Goal: Answer question/provide support: Share knowledge or assist other users

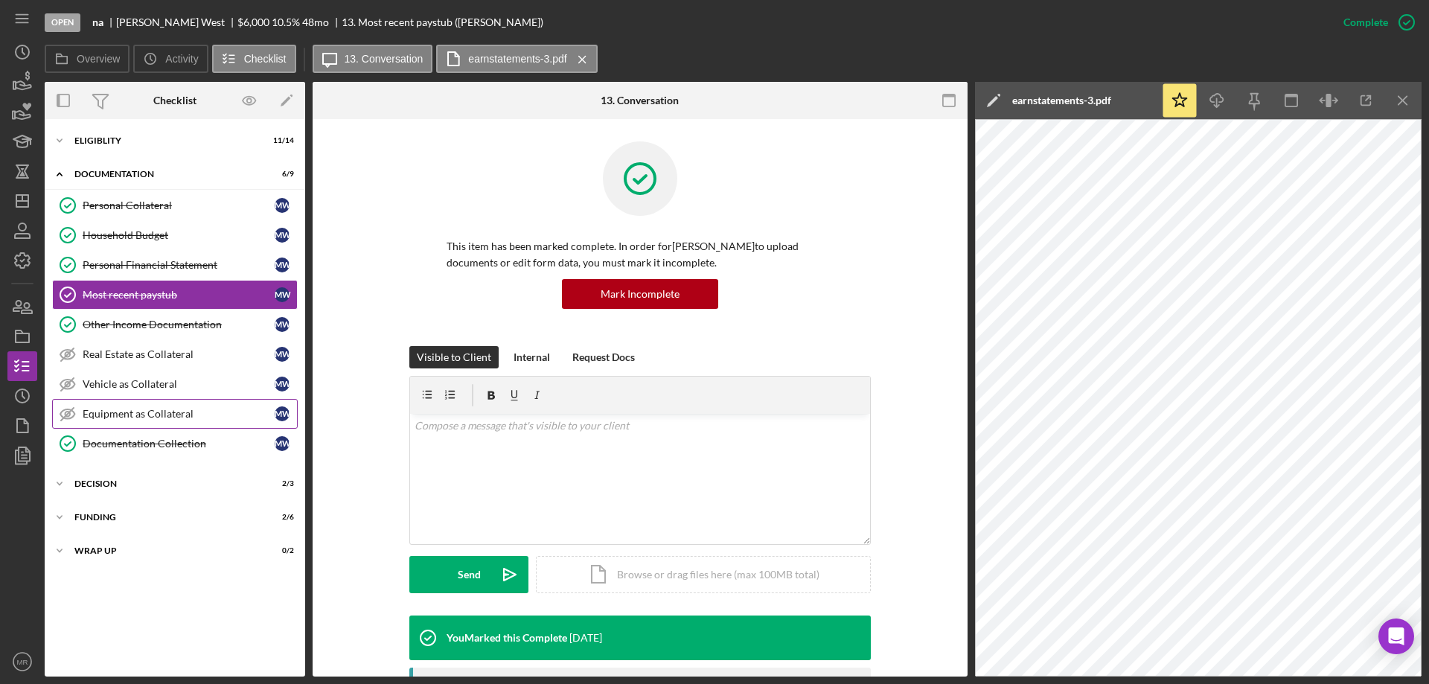
scroll to position [298, 0]
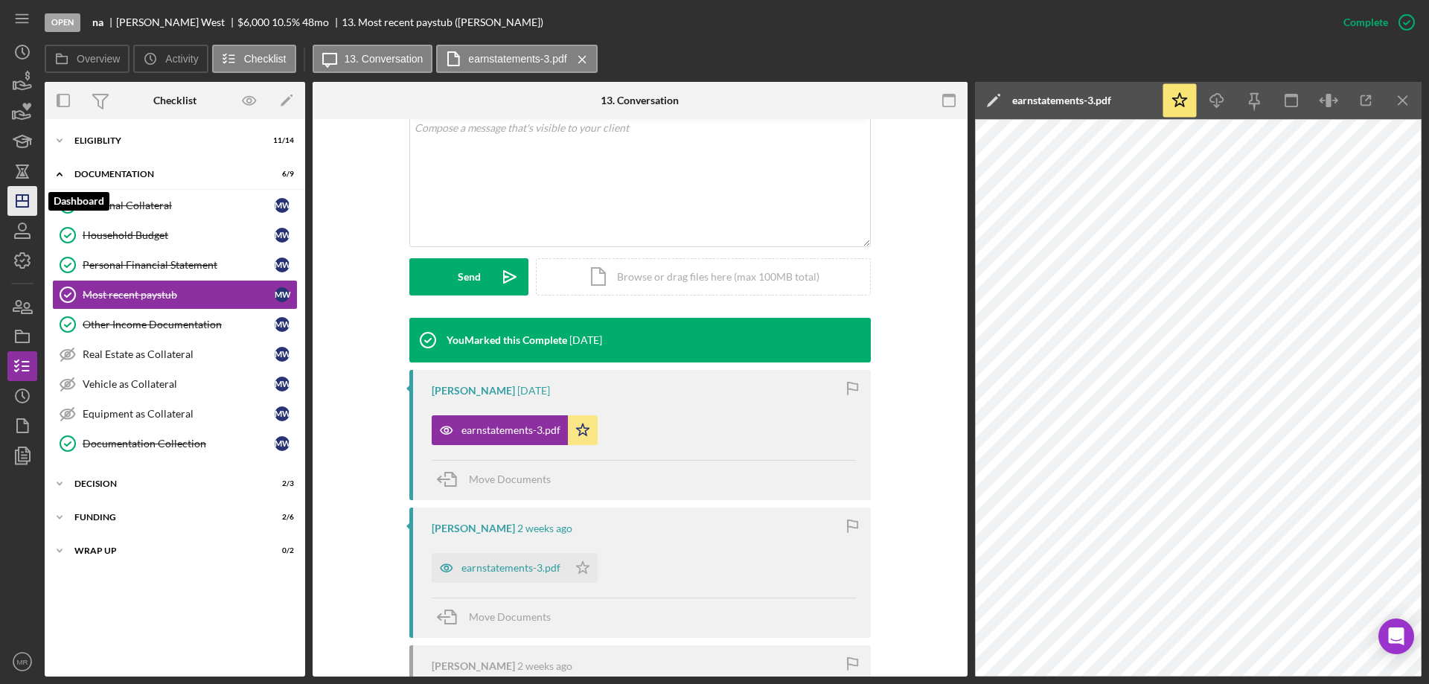
click at [18, 194] on icon "Icon/Dashboard" at bounding box center [22, 200] width 37 height 37
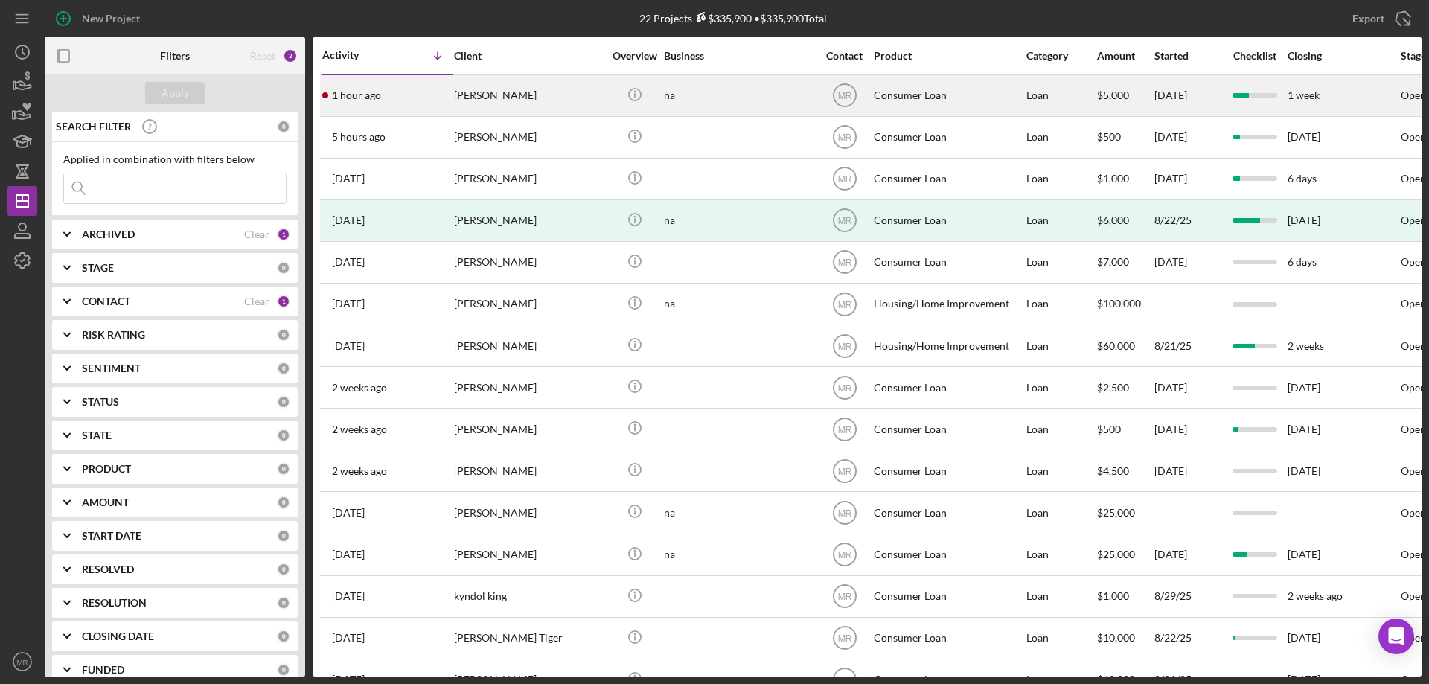
click at [610, 86] on div "Icon/Info" at bounding box center [635, 95] width 56 height 39
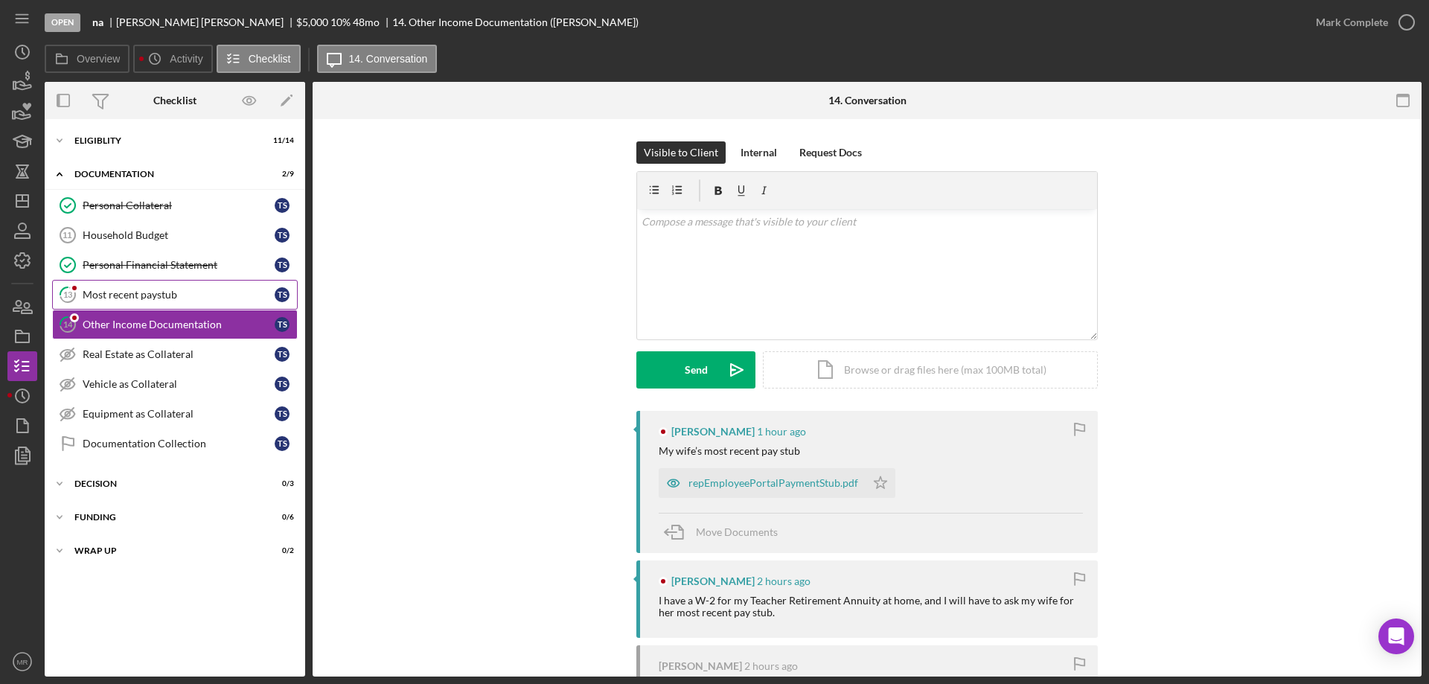
click at [116, 298] on div "Most recent paystub" at bounding box center [179, 295] width 192 height 12
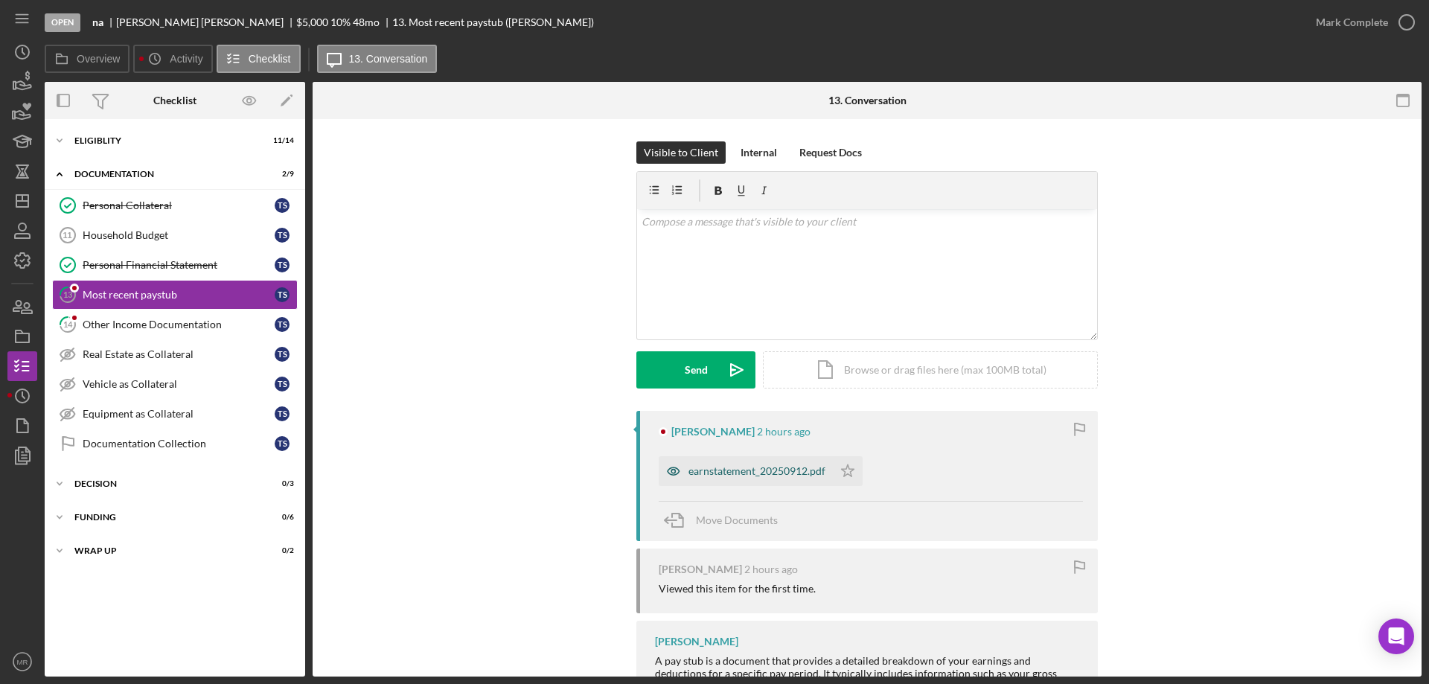
click at [774, 467] on div "earnstatement_20250912.pdf" at bounding box center [757, 471] width 137 height 12
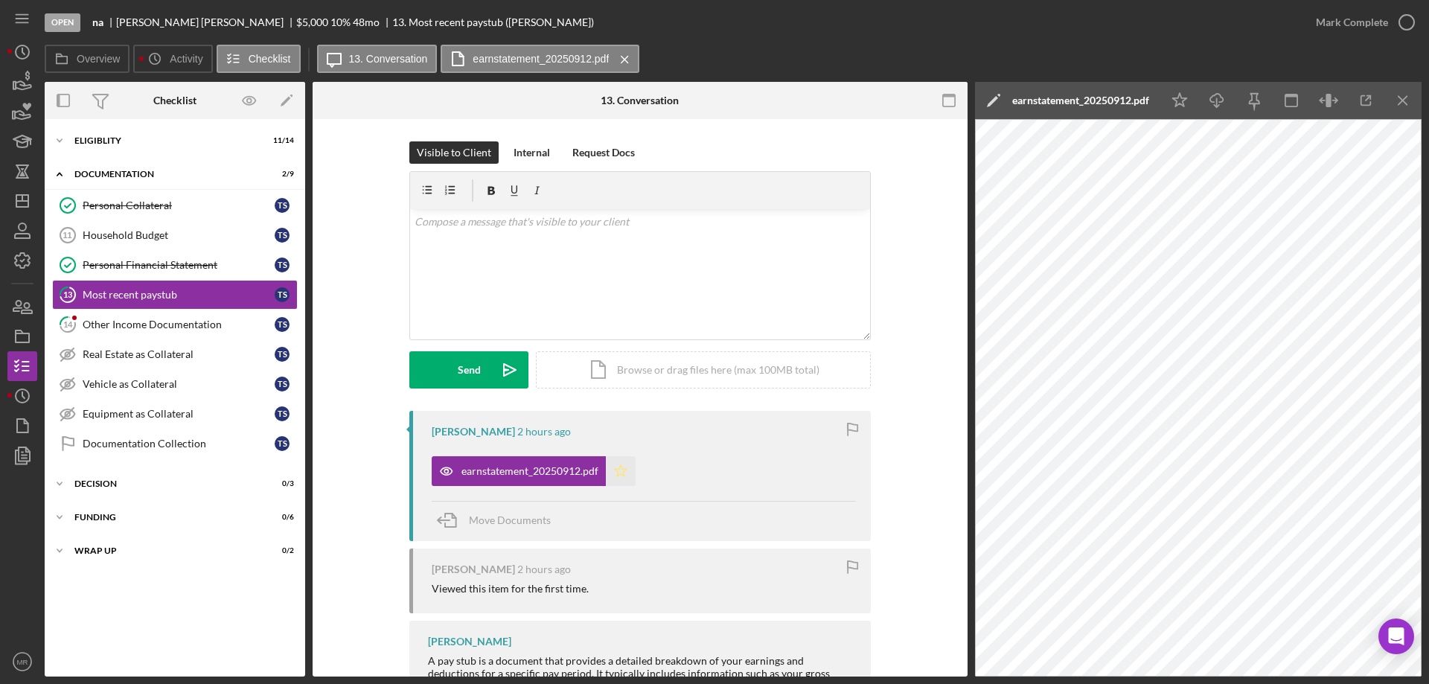
click at [622, 475] on icon "Icon/Star" at bounding box center [621, 471] width 30 height 30
click at [1408, 24] on icon "button" at bounding box center [1406, 22] width 37 height 37
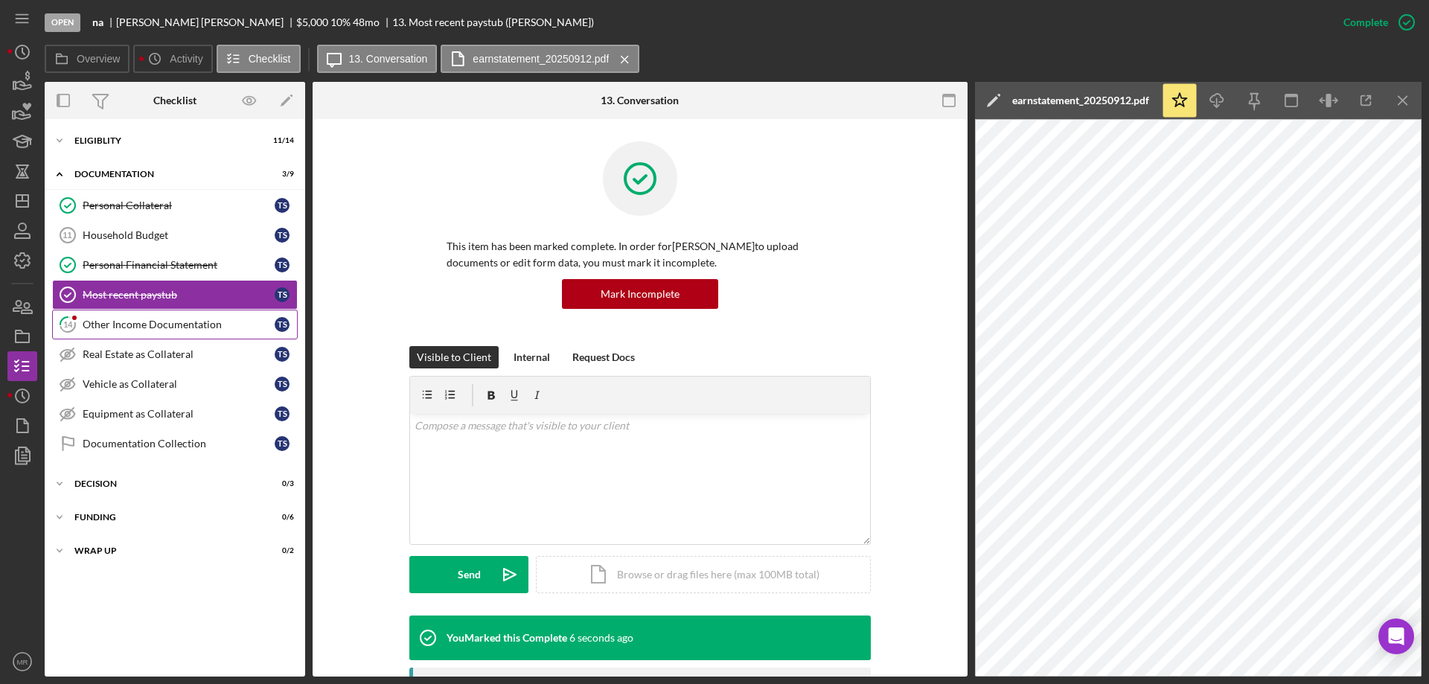
drag, startPoint x: 114, startPoint y: 315, endPoint x: 130, endPoint y: 313, distance: 16.4
click at [114, 315] on link "14 Other Income Documentation T S" at bounding box center [175, 325] width 246 height 30
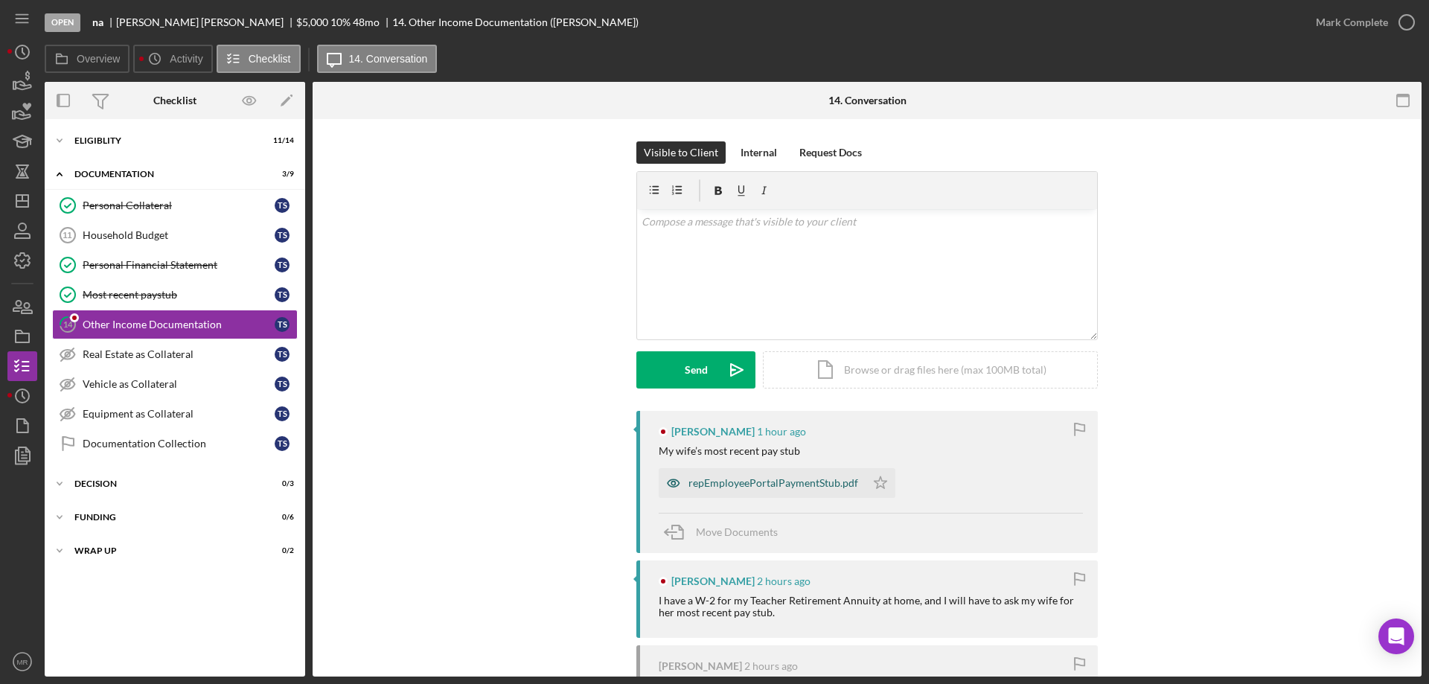
click at [756, 481] on div "repEmployeePortalPaymentStub.pdf" at bounding box center [774, 483] width 170 height 12
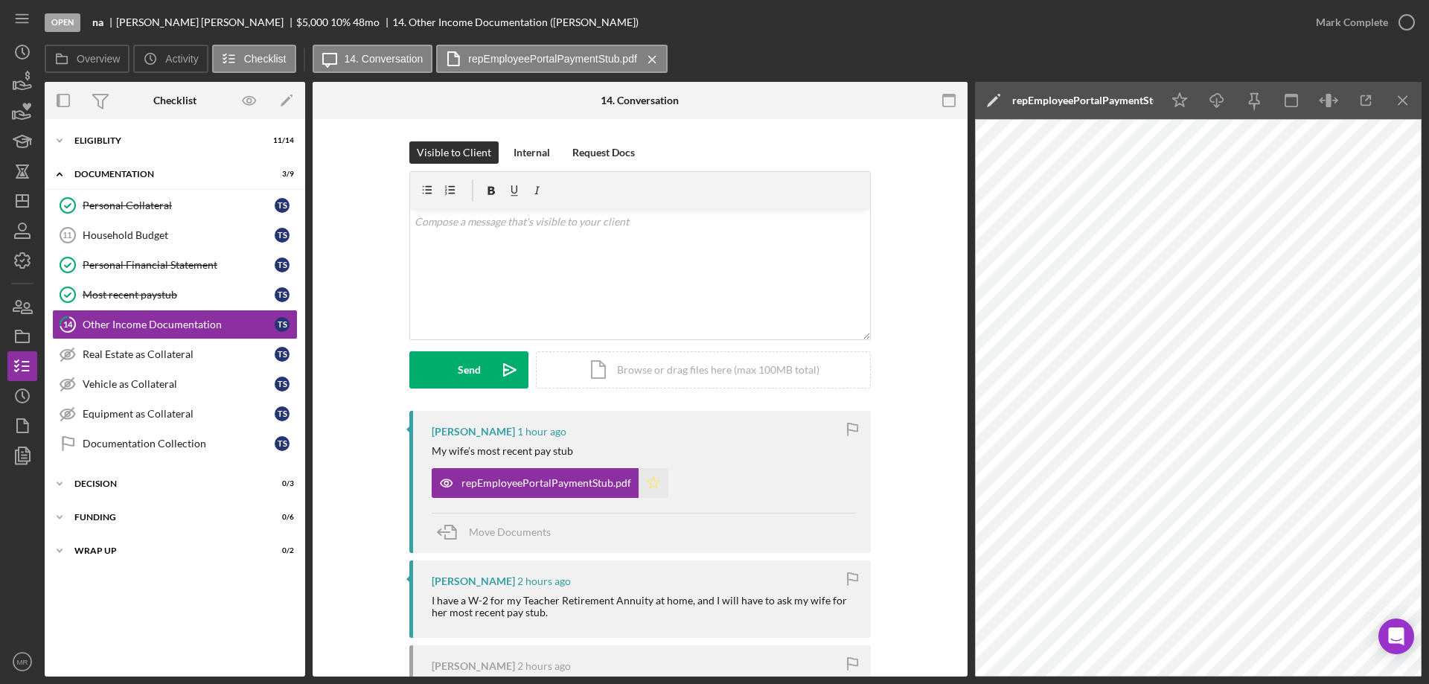
click at [648, 479] on polygon "button" at bounding box center [654, 482] width 13 height 12
click at [136, 234] on div "Household Budget" at bounding box center [179, 235] width 192 height 12
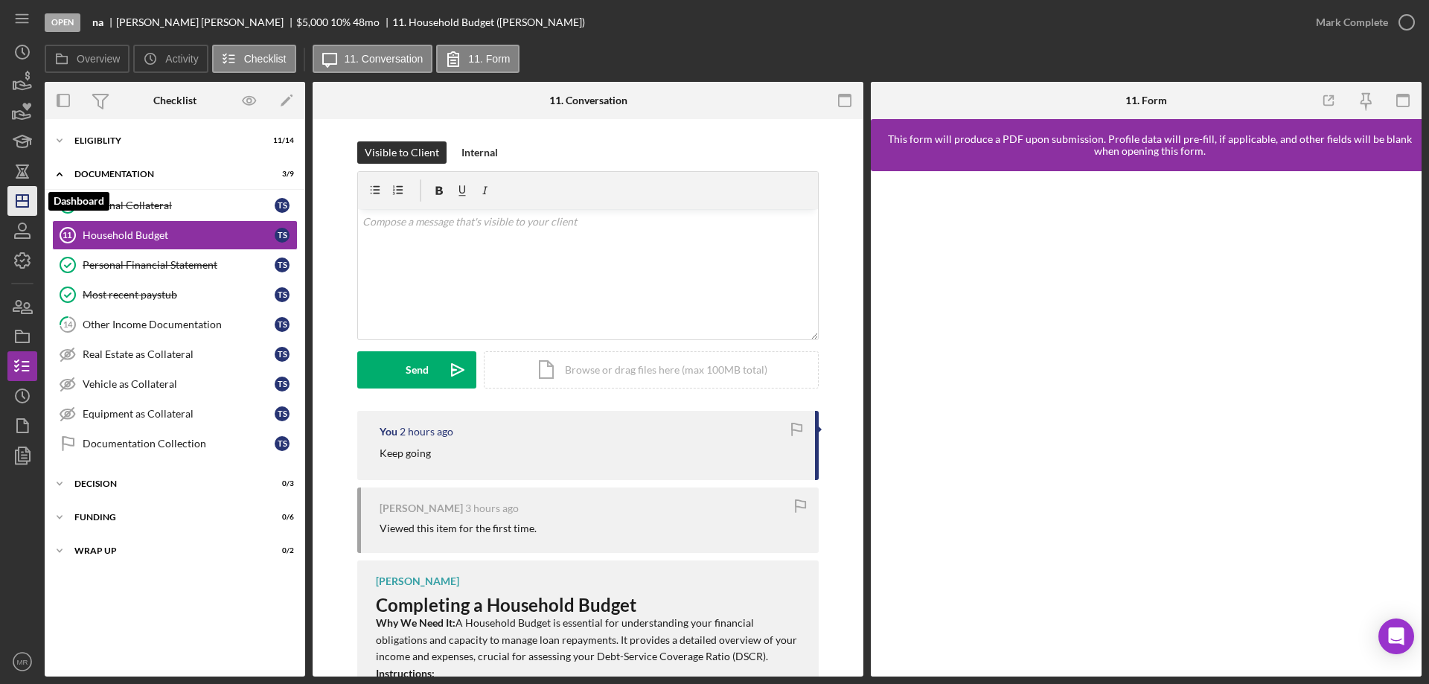
click at [23, 192] on icon "Icon/Dashboard" at bounding box center [22, 200] width 37 height 37
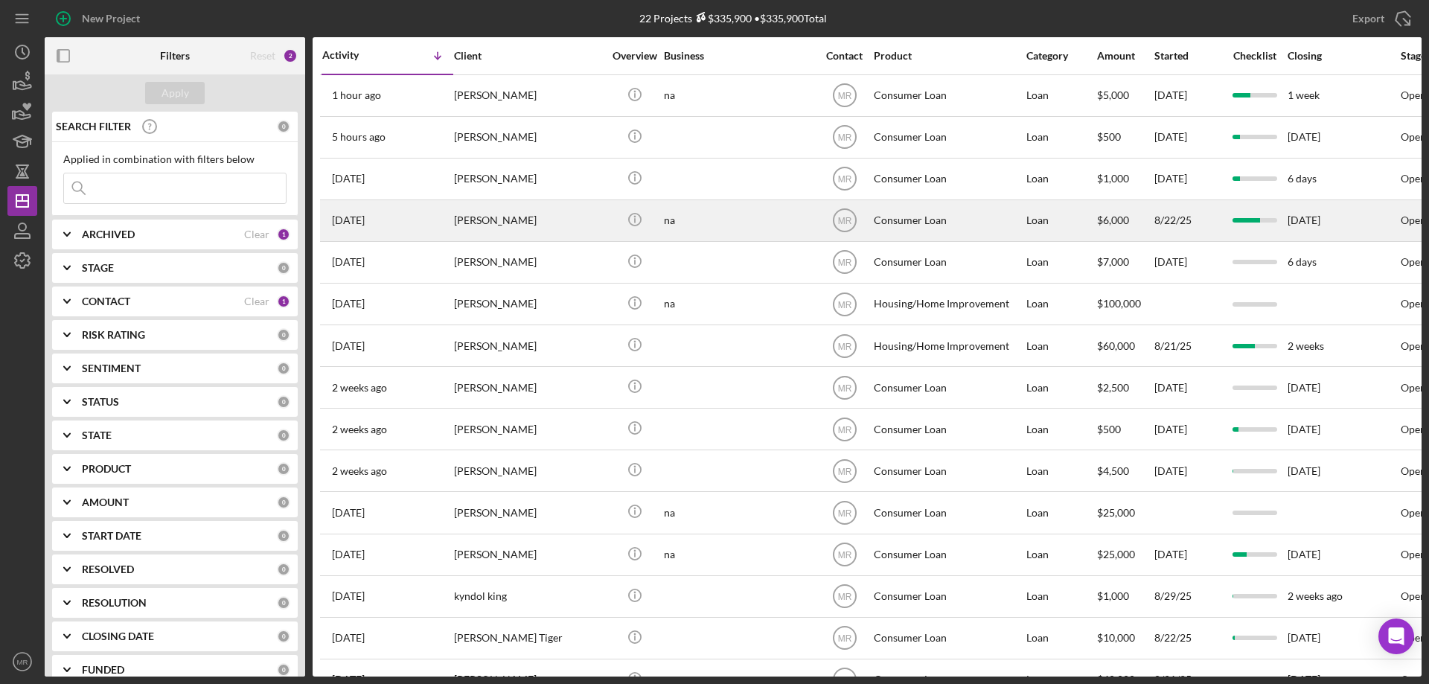
click at [557, 217] on div "[PERSON_NAME]" at bounding box center [528, 220] width 149 height 39
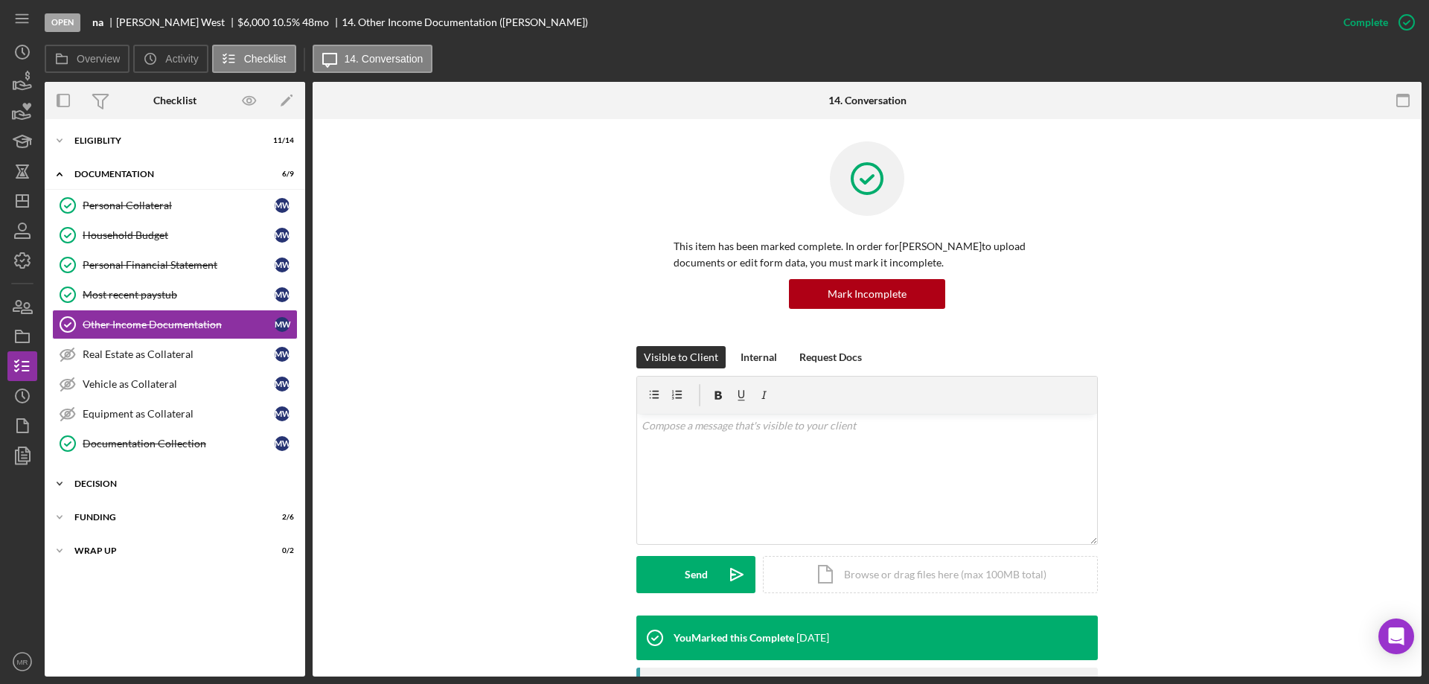
drag, startPoint x: 110, startPoint y: 482, endPoint x: 121, endPoint y: 483, distance: 11.2
click at [110, 482] on div "Decision" at bounding box center [180, 483] width 212 height 9
click at [111, 611] on div "Funding" at bounding box center [180, 614] width 212 height 9
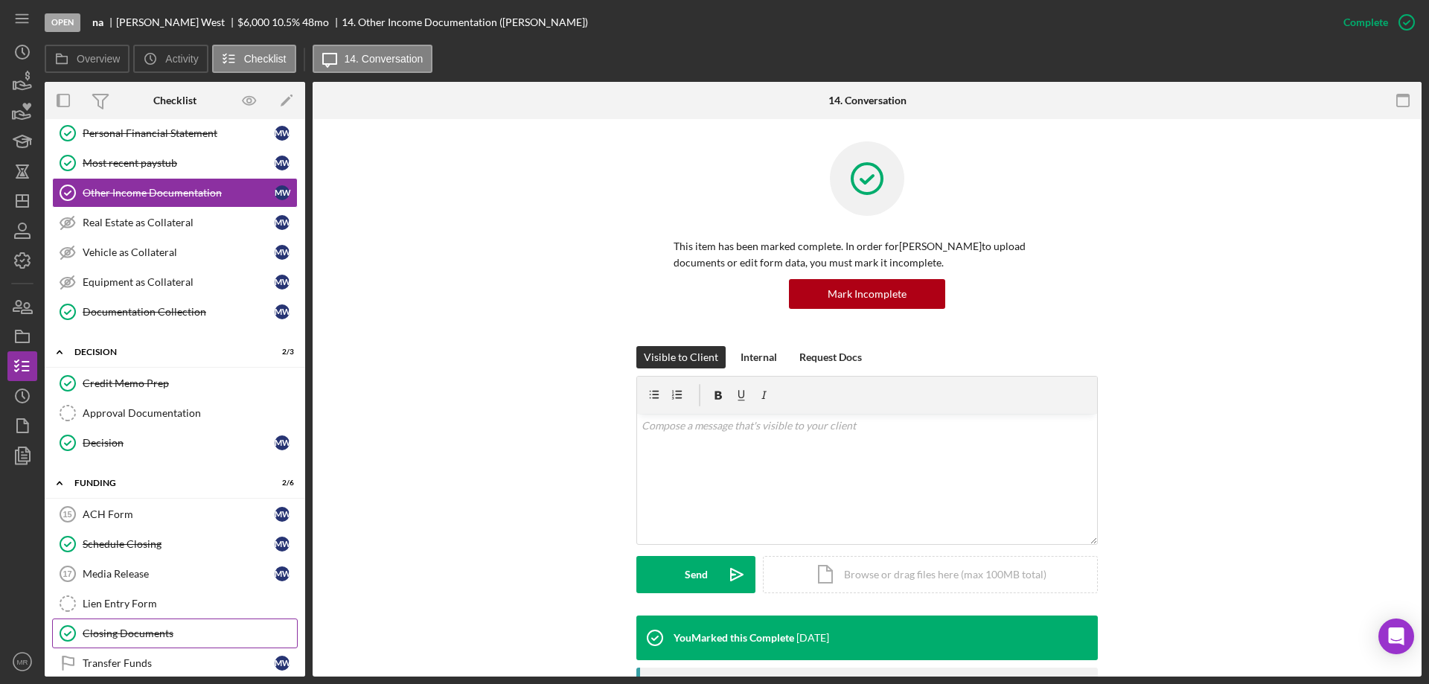
scroll to position [182, 0]
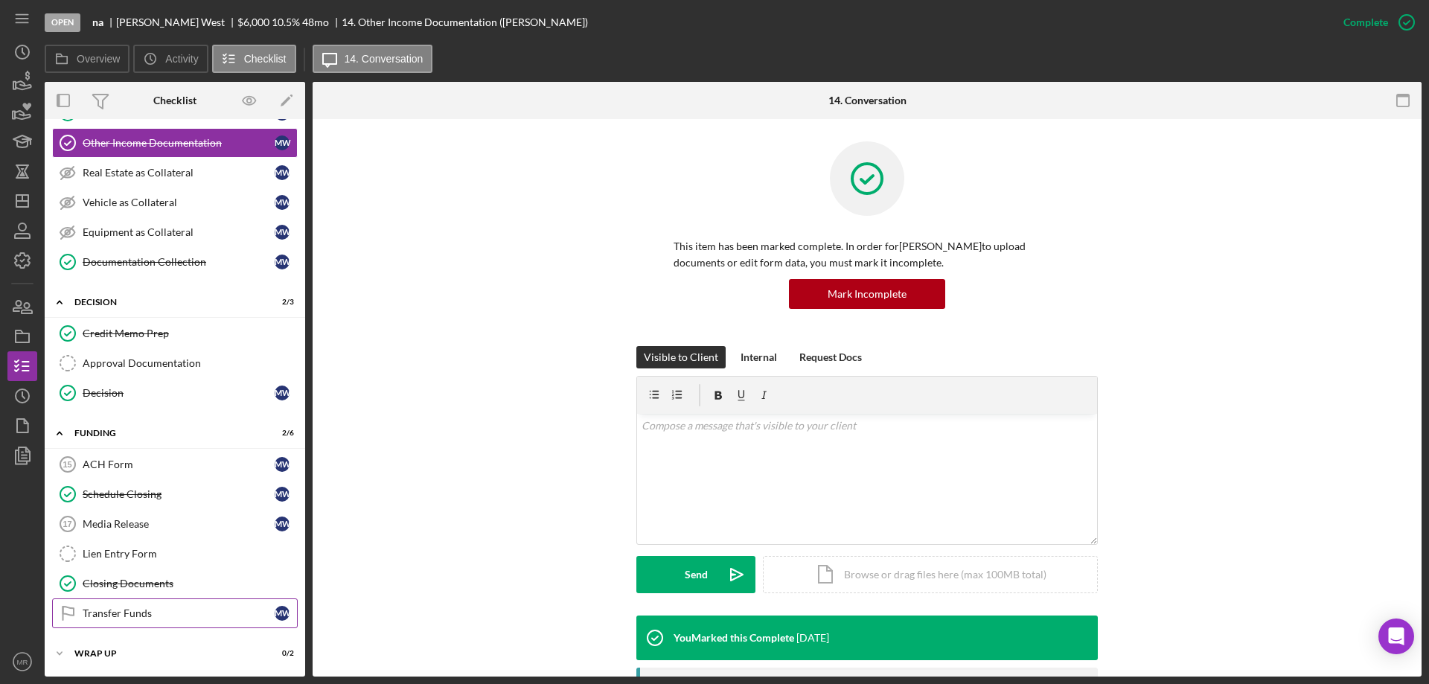
click at [122, 613] on div "Transfer Funds" at bounding box center [179, 613] width 192 height 12
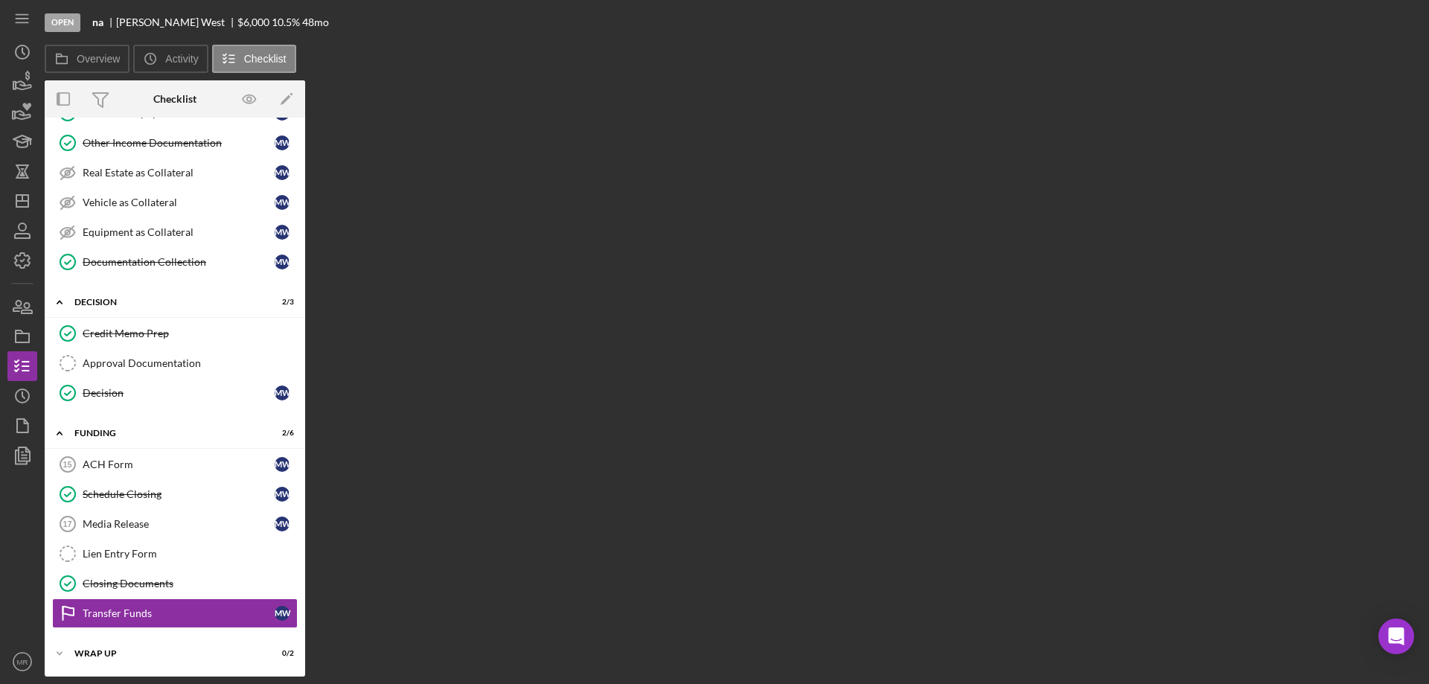
scroll to position [182, 0]
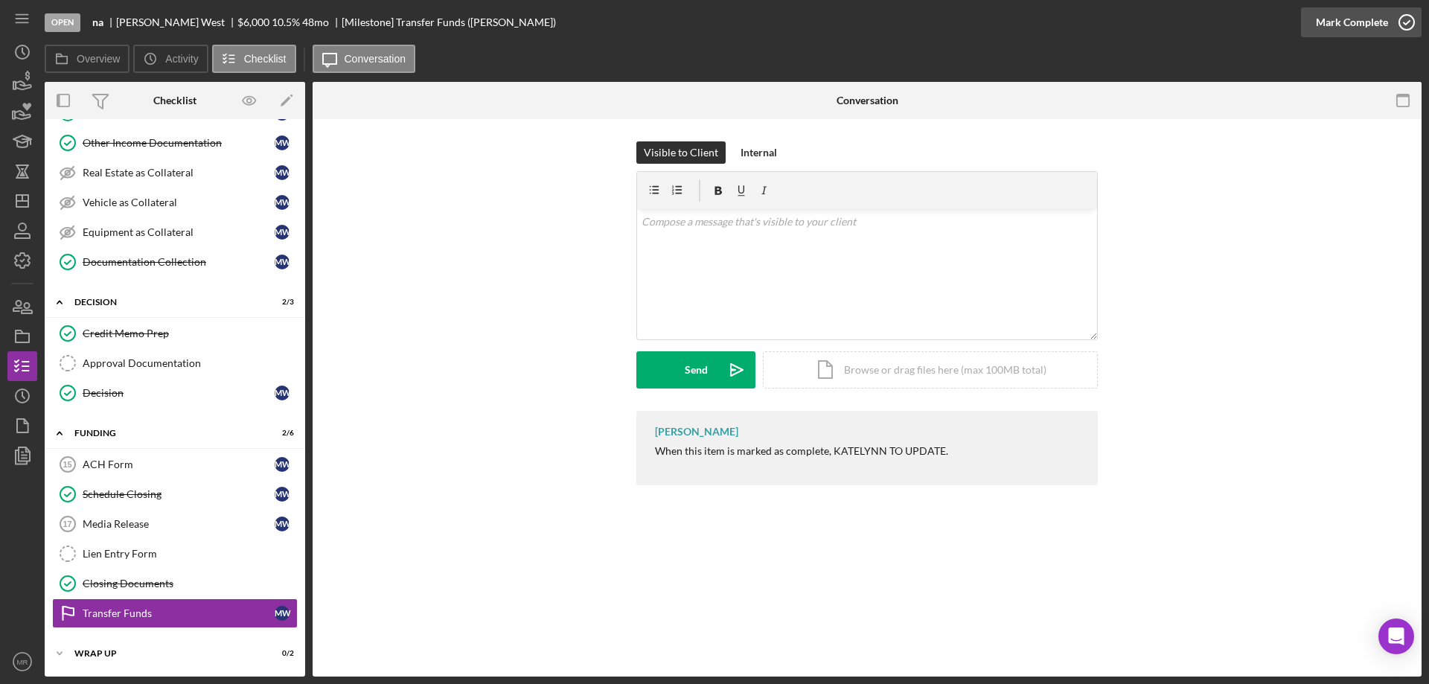
click at [1408, 13] on icon "button" at bounding box center [1406, 22] width 37 height 37
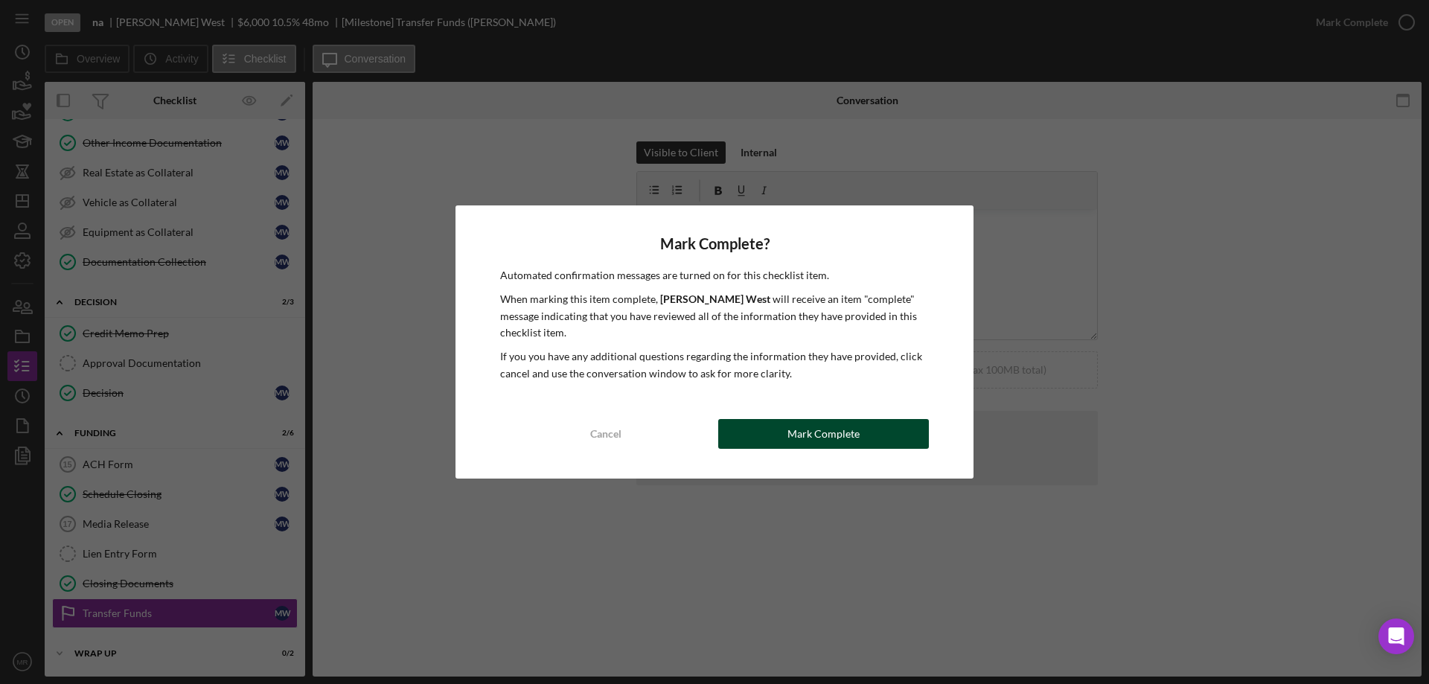
click at [832, 429] on div "Mark Complete" at bounding box center [824, 434] width 72 height 30
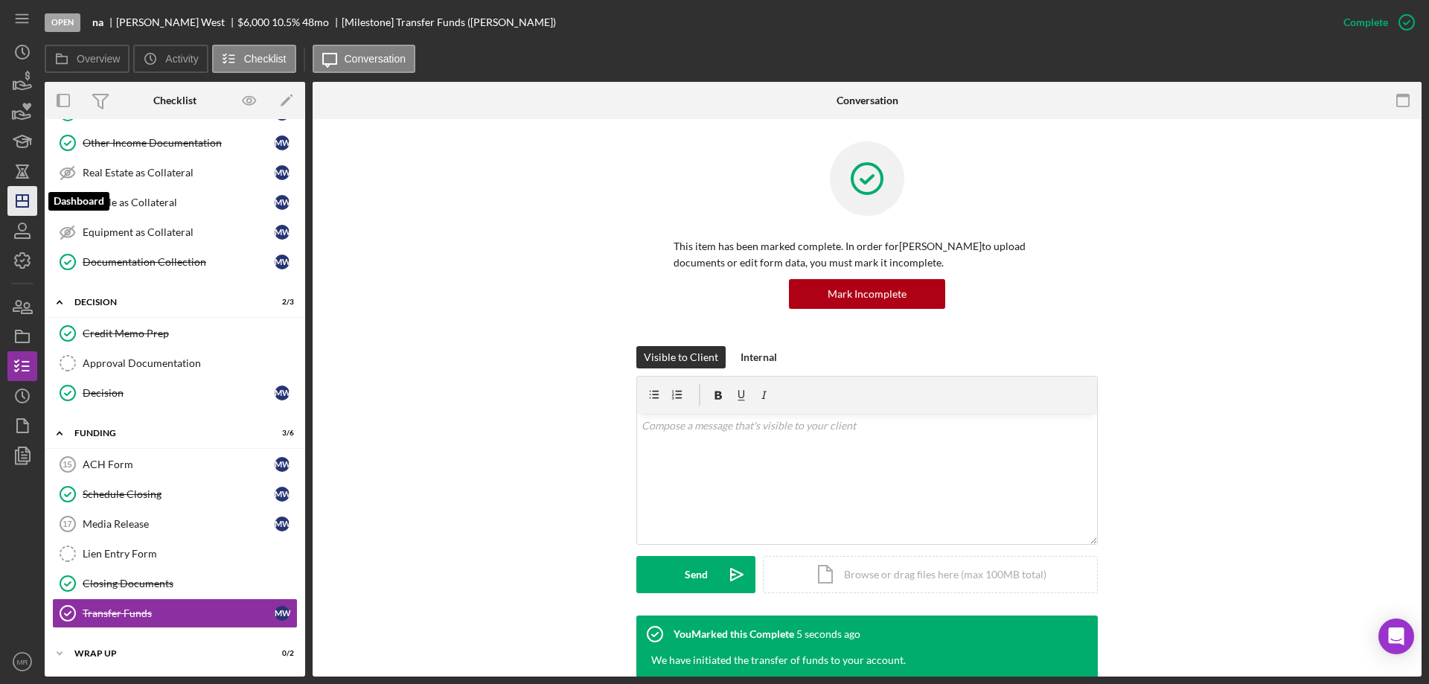
click at [22, 199] on line "button" at bounding box center [22, 198] width 0 height 6
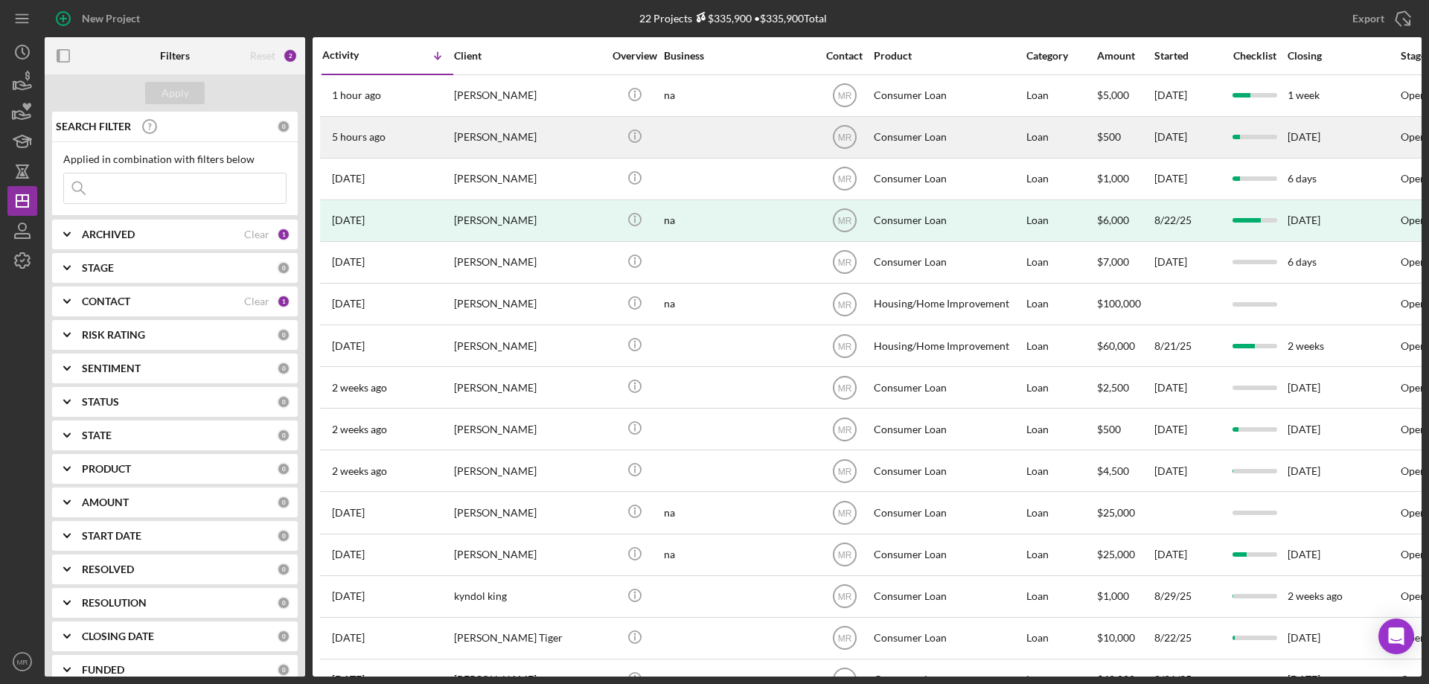
click at [551, 123] on div "[PERSON_NAME]" at bounding box center [528, 137] width 149 height 39
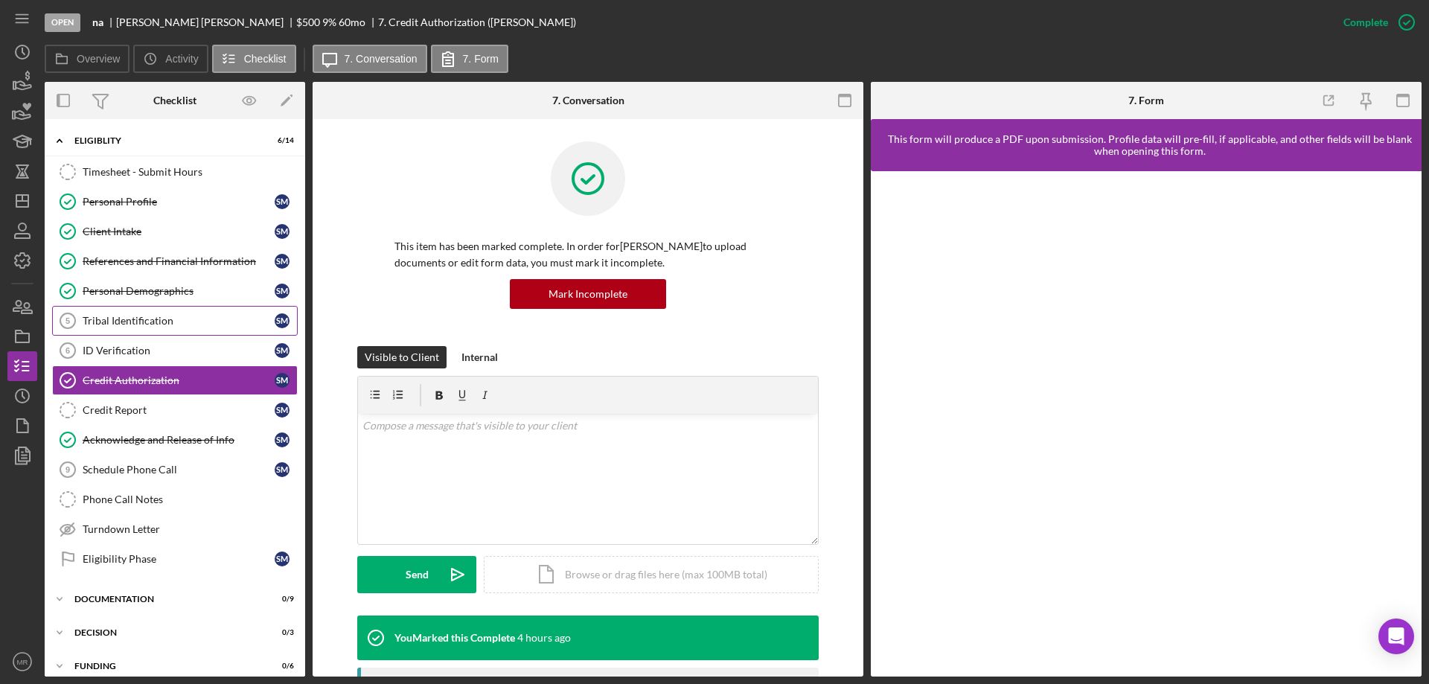
click at [116, 319] on div "Tribal Identification" at bounding box center [179, 321] width 192 height 12
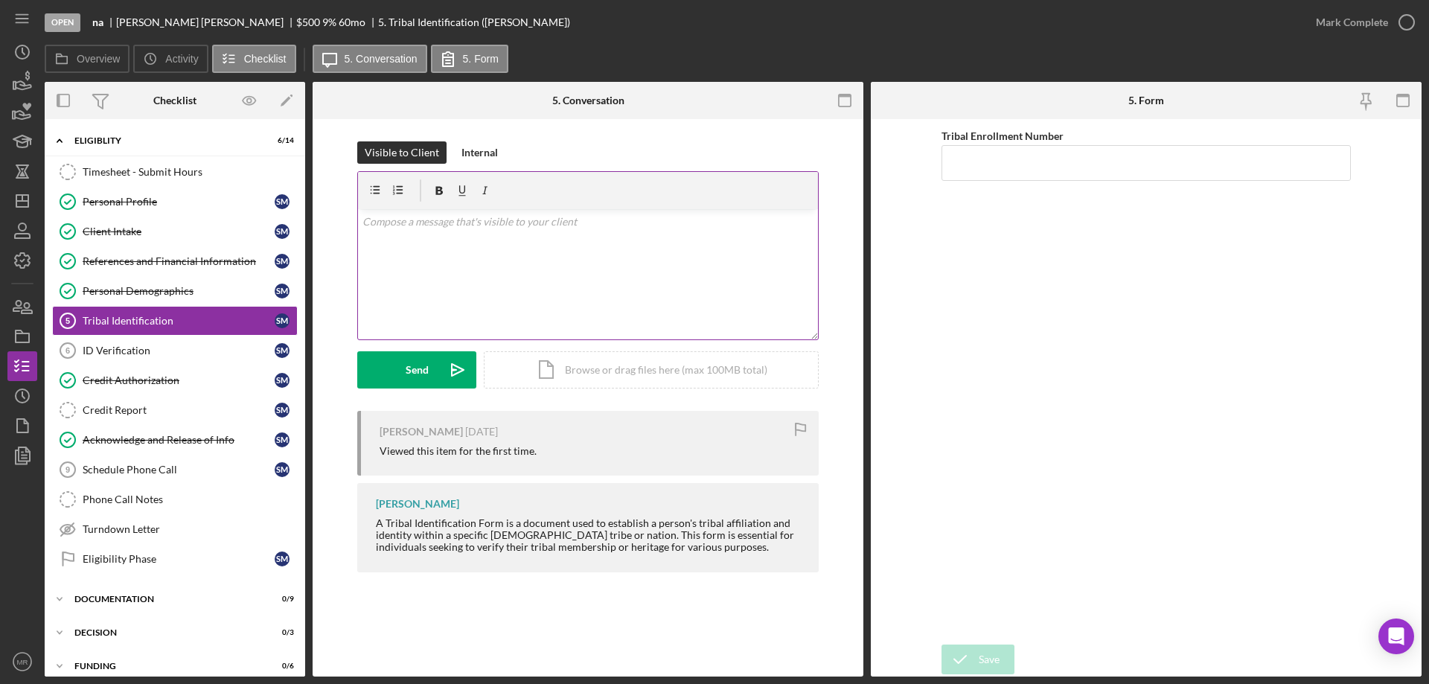
click at [431, 272] on div "v Color teal Color pink Remove color Add row above Add row below Add column bef…" at bounding box center [588, 274] width 460 height 130
click at [412, 365] on div "Send" at bounding box center [417, 369] width 23 height 37
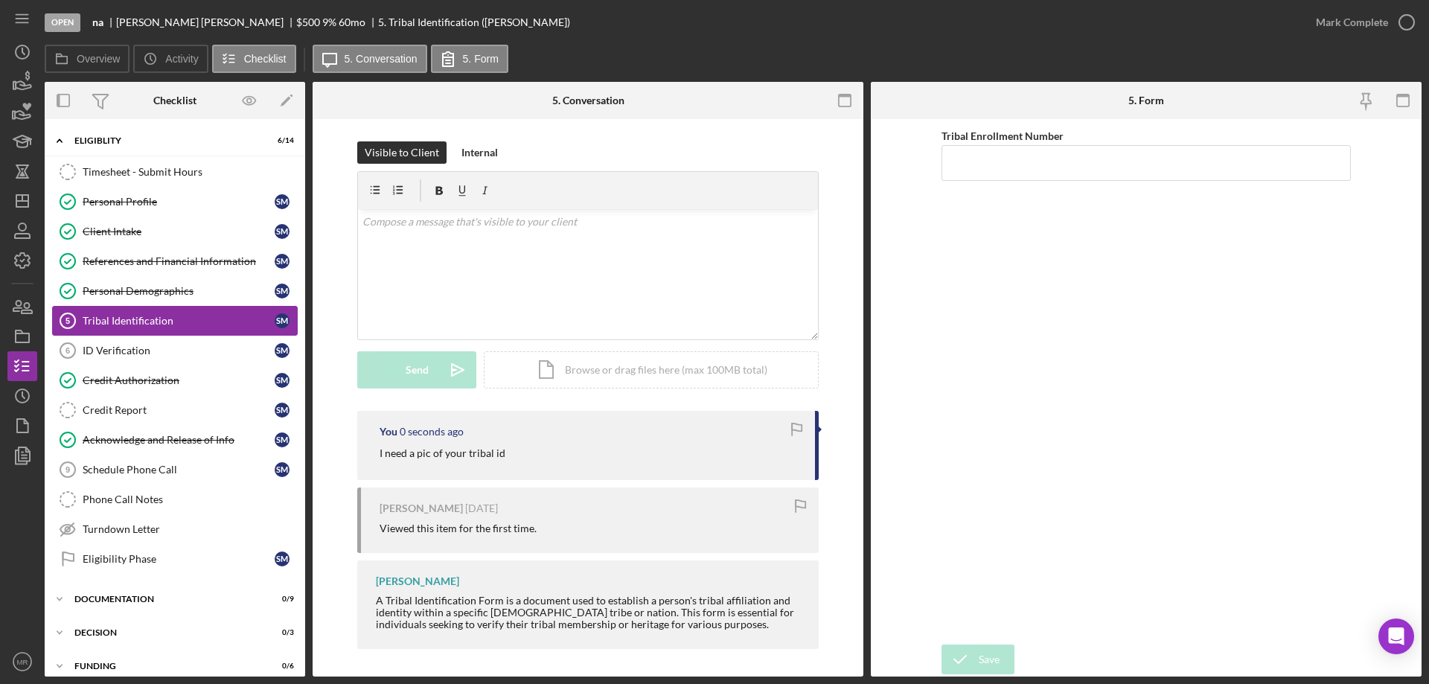
drag, startPoint x: 115, startPoint y: 350, endPoint x: 290, endPoint y: 316, distance: 178.8
click at [117, 350] on div "ID Verification" at bounding box center [179, 351] width 192 height 12
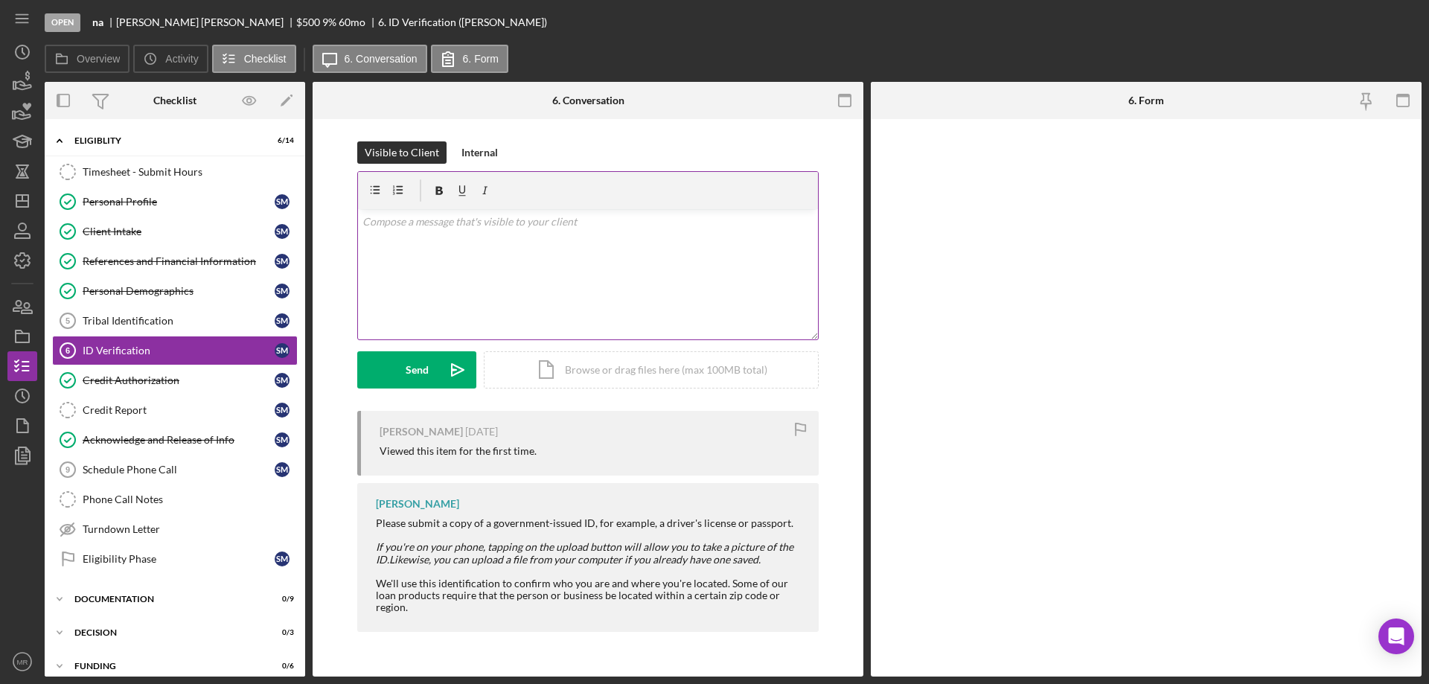
click at [493, 280] on div "v Color teal Color pink Remove color Add row above Add row below Add column bef…" at bounding box center [588, 274] width 460 height 130
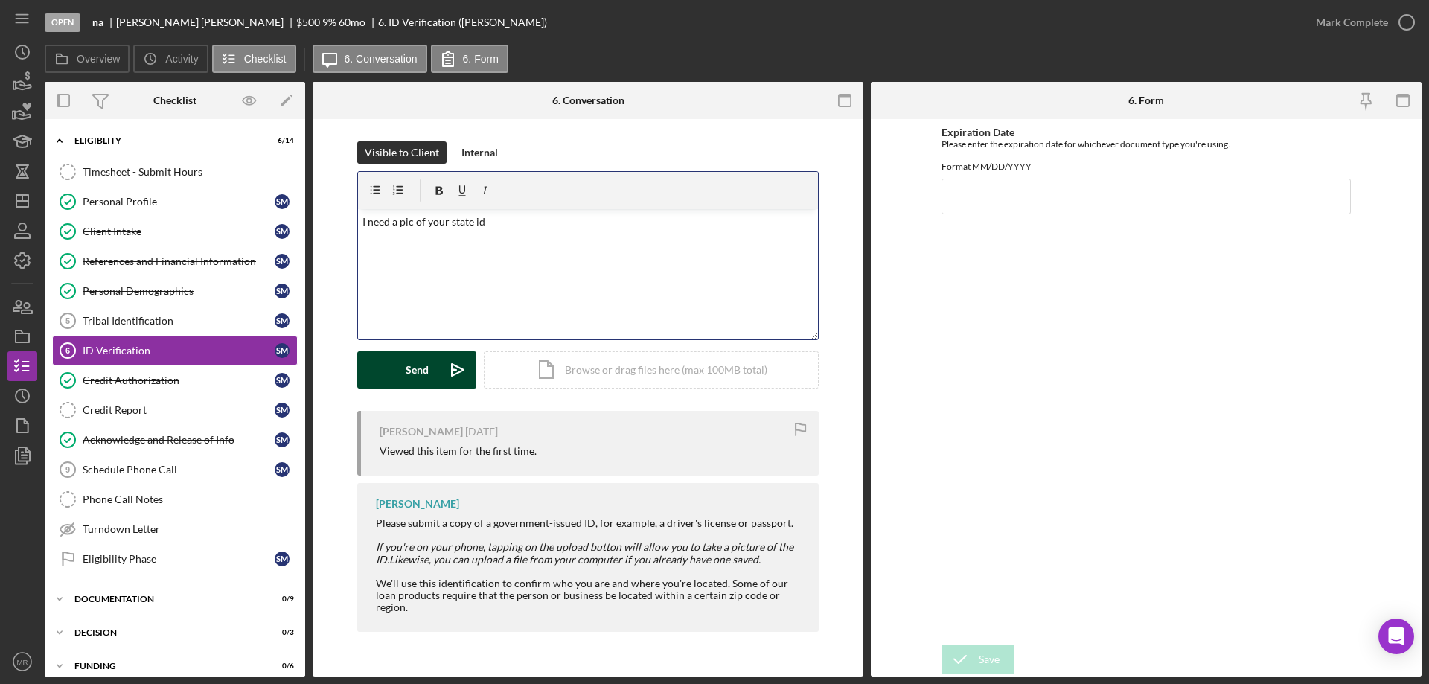
click at [402, 368] on button "Send Icon/icon-invite-send" at bounding box center [416, 369] width 119 height 37
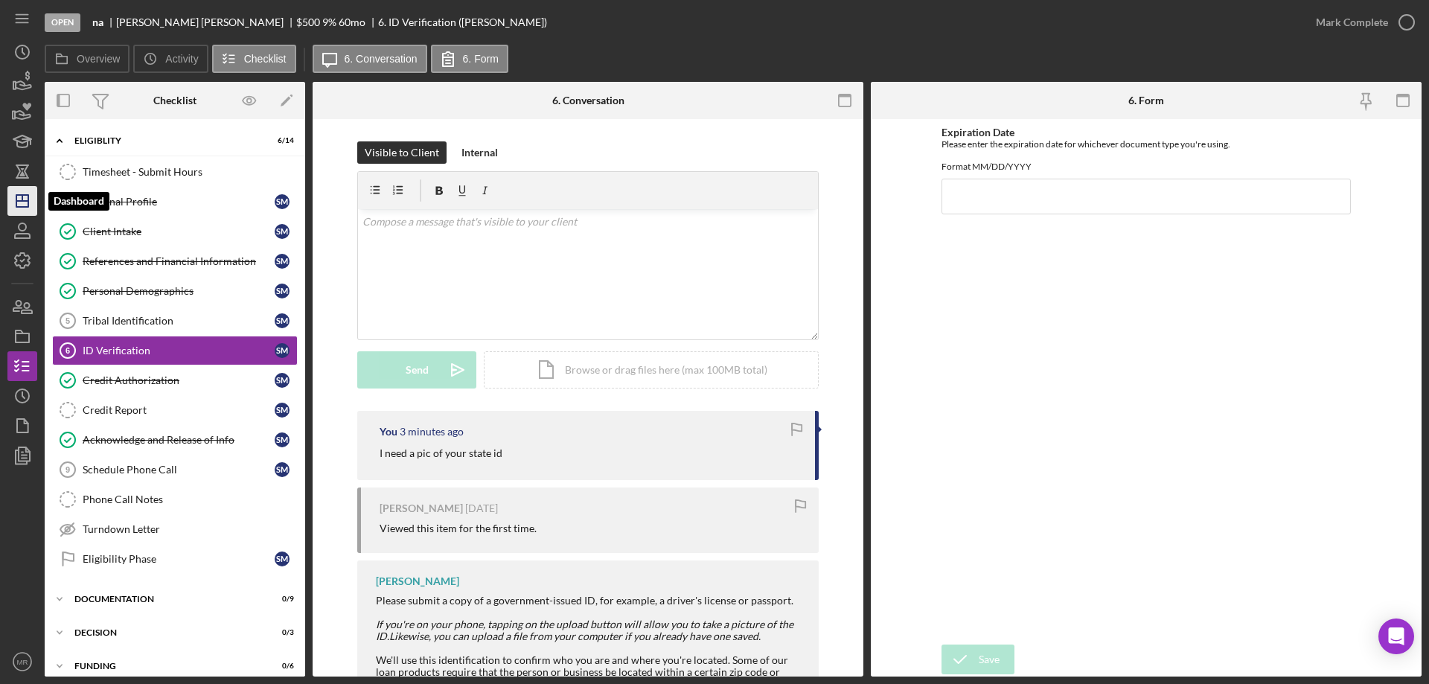
click at [28, 194] on icon "Icon/Dashboard" at bounding box center [22, 200] width 37 height 37
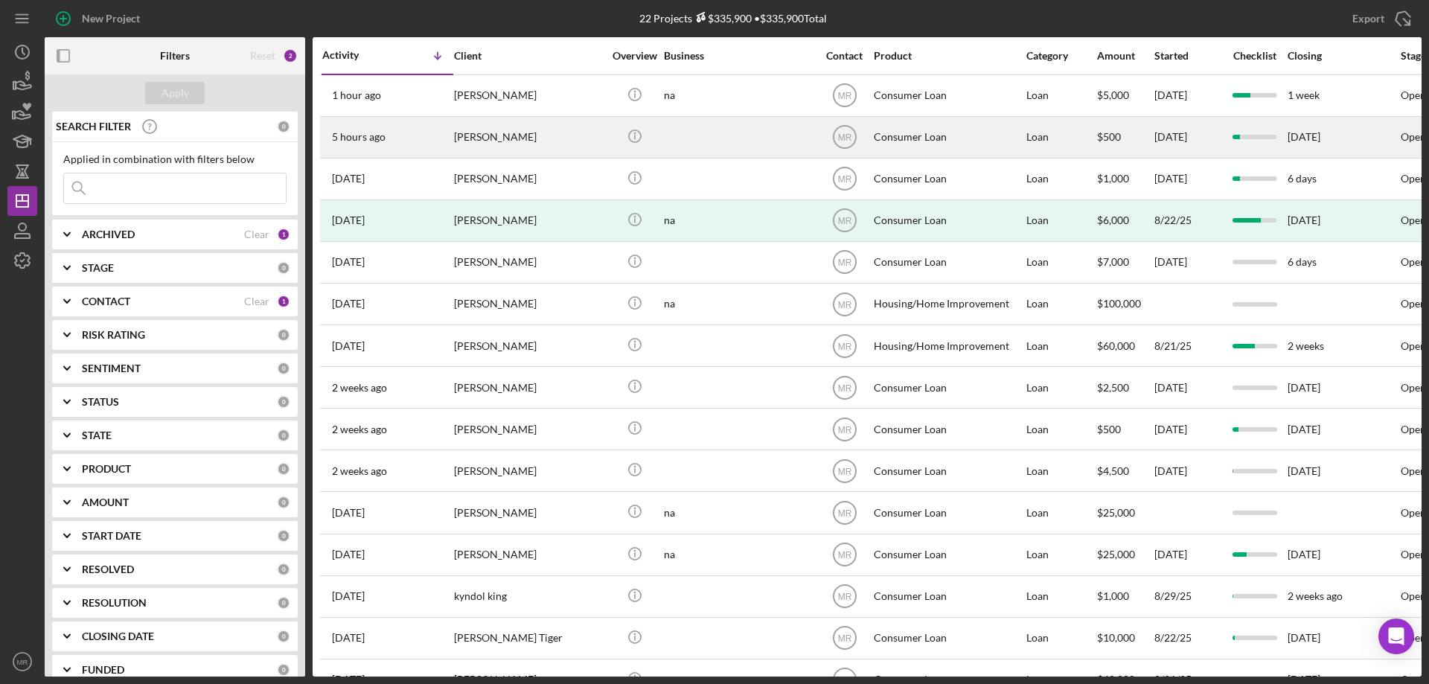
click at [723, 141] on div at bounding box center [738, 137] width 149 height 39
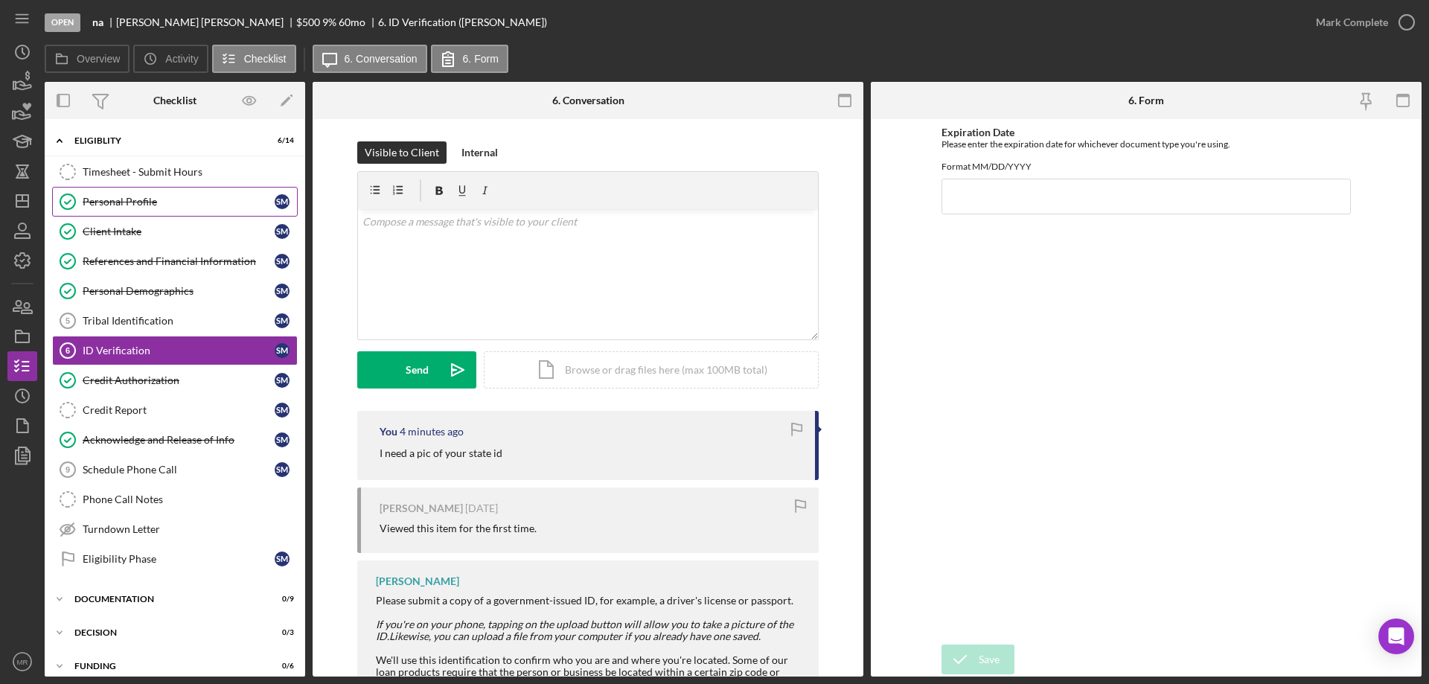
click at [108, 197] on div "Personal Profile" at bounding box center [179, 202] width 192 height 12
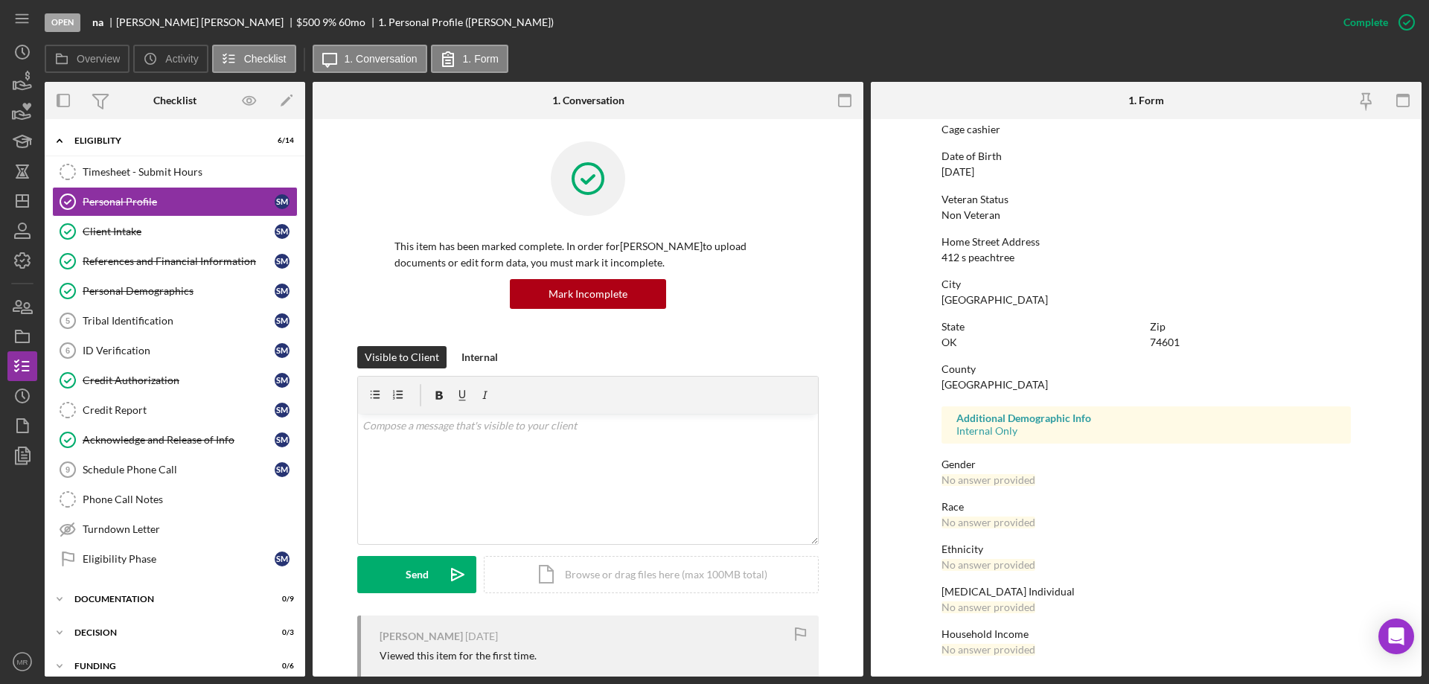
scroll to position [137, 0]
click at [101, 319] on div "Tribal Identification" at bounding box center [179, 321] width 192 height 12
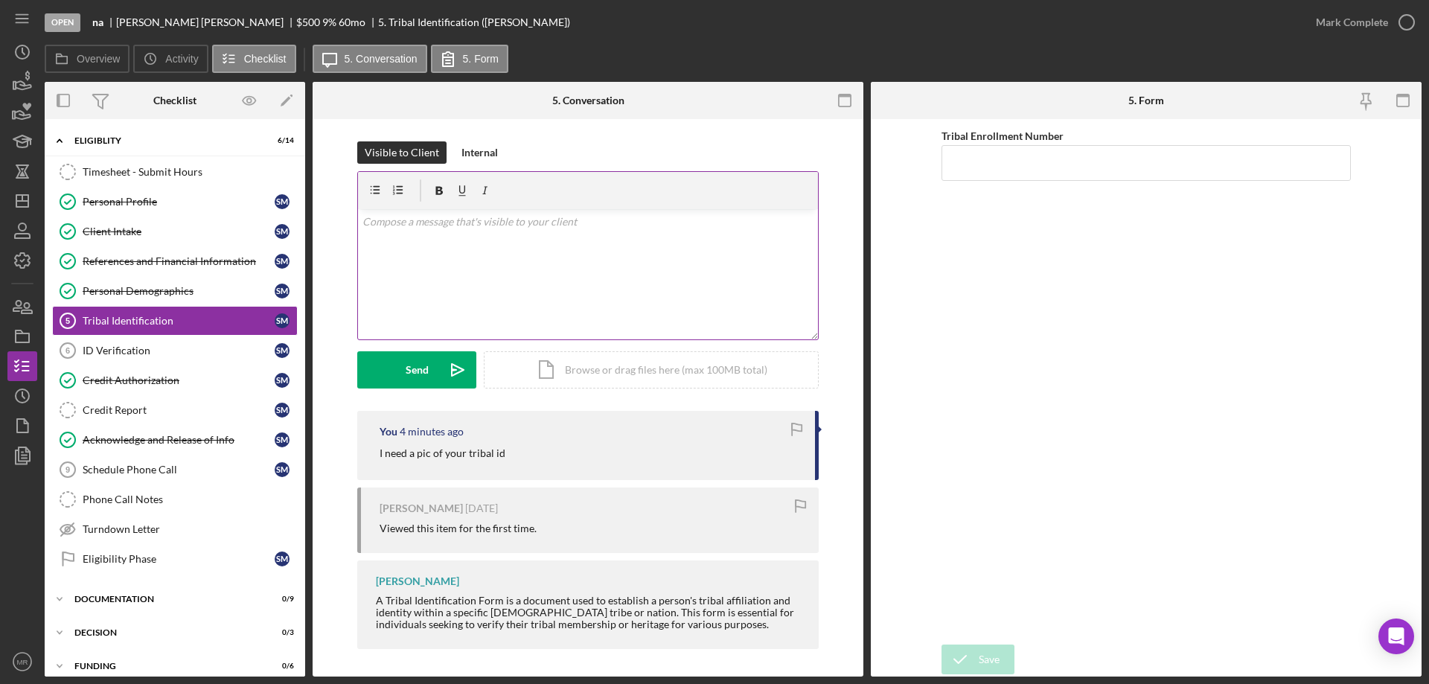
click at [531, 313] on div "v Color teal Color pink Remove color Add row above Add row below Add column bef…" at bounding box center [588, 274] width 460 height 130
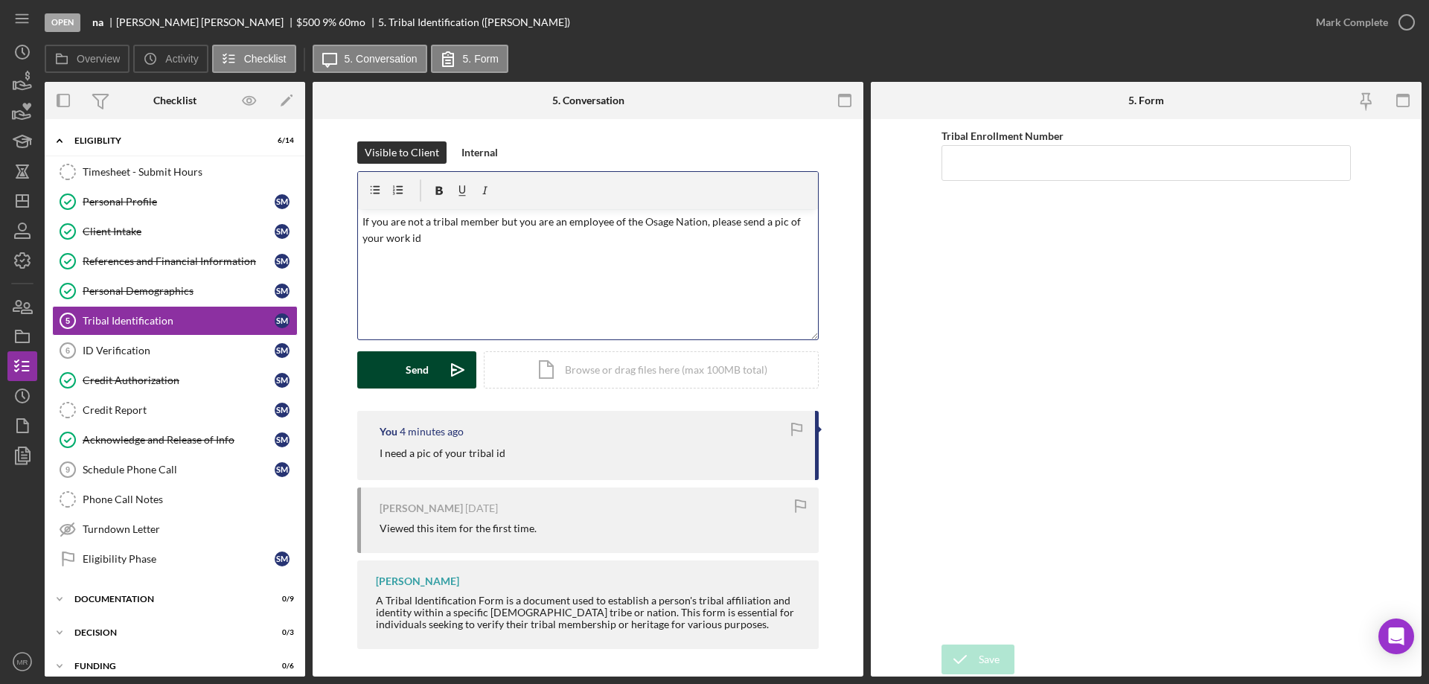
click at [416, 371] on div "Send" at bounding box center [417, 369] width 23 height 37
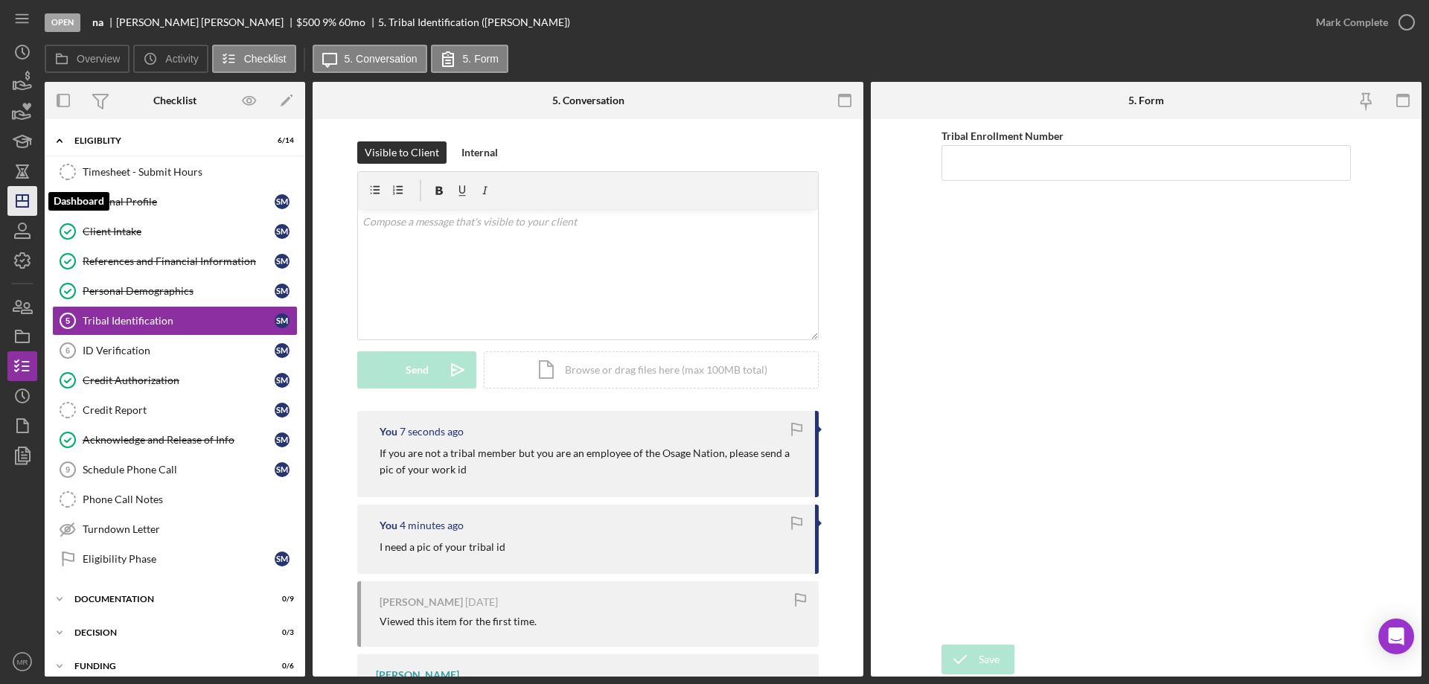
click at [16, 191] on icon "Icon/Dashboard" at bounding box center [22, 200] width 37 height 37
